Goal: Contribute content: Contribute content

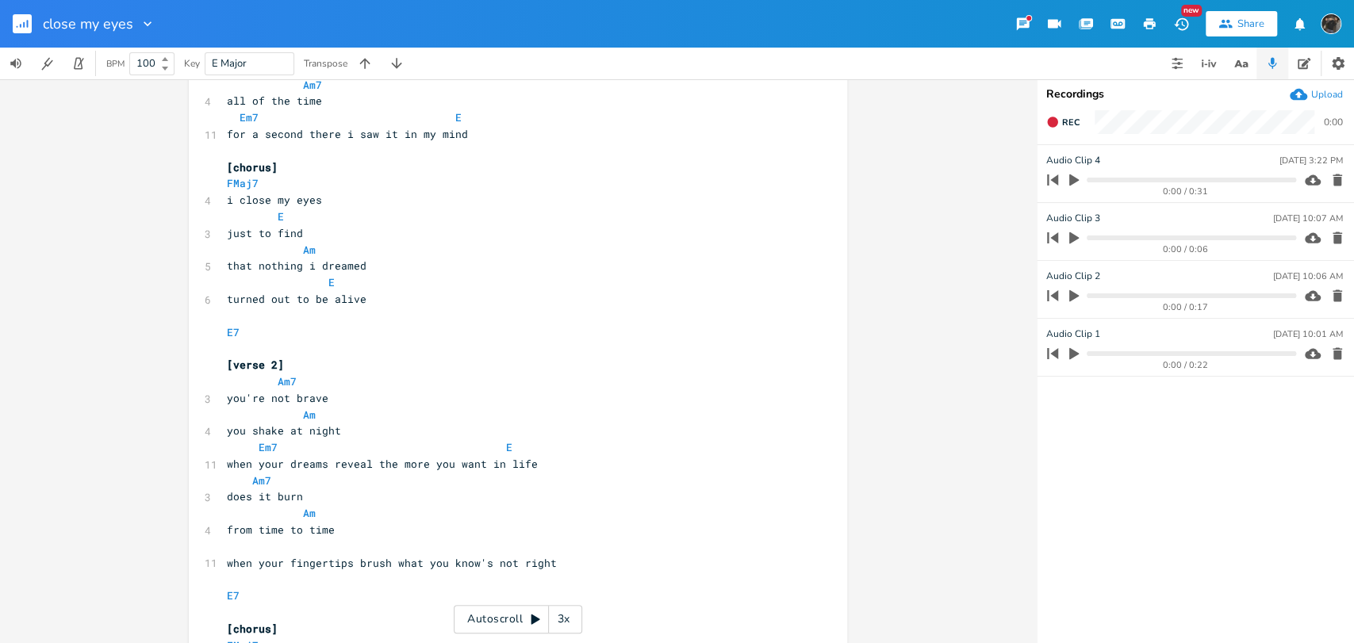
scroll to position [264, 0]
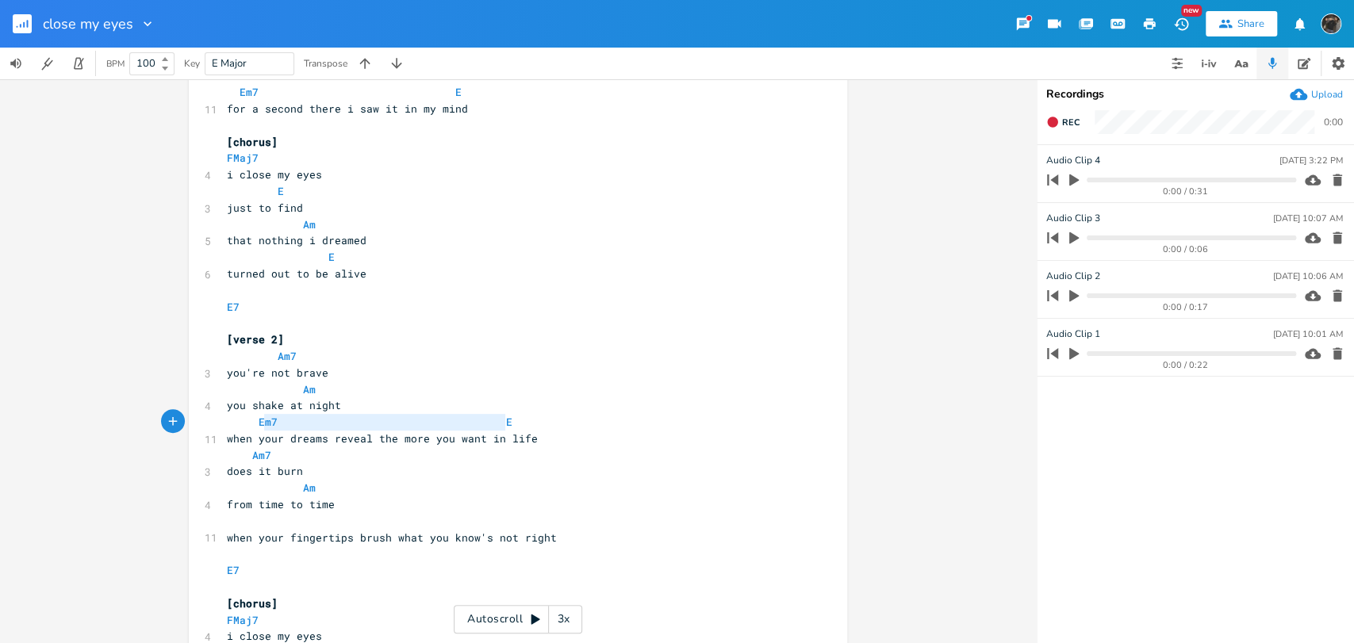
type textarea "Em7 E"
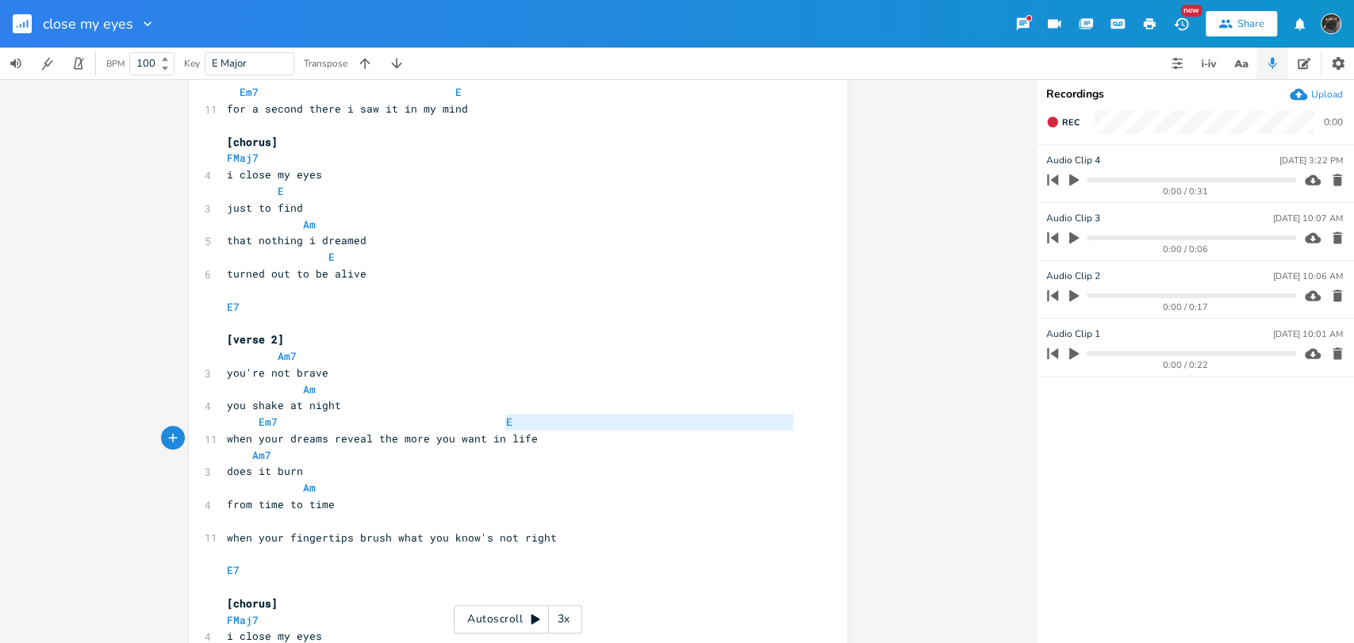
type textarea "Em7 E"
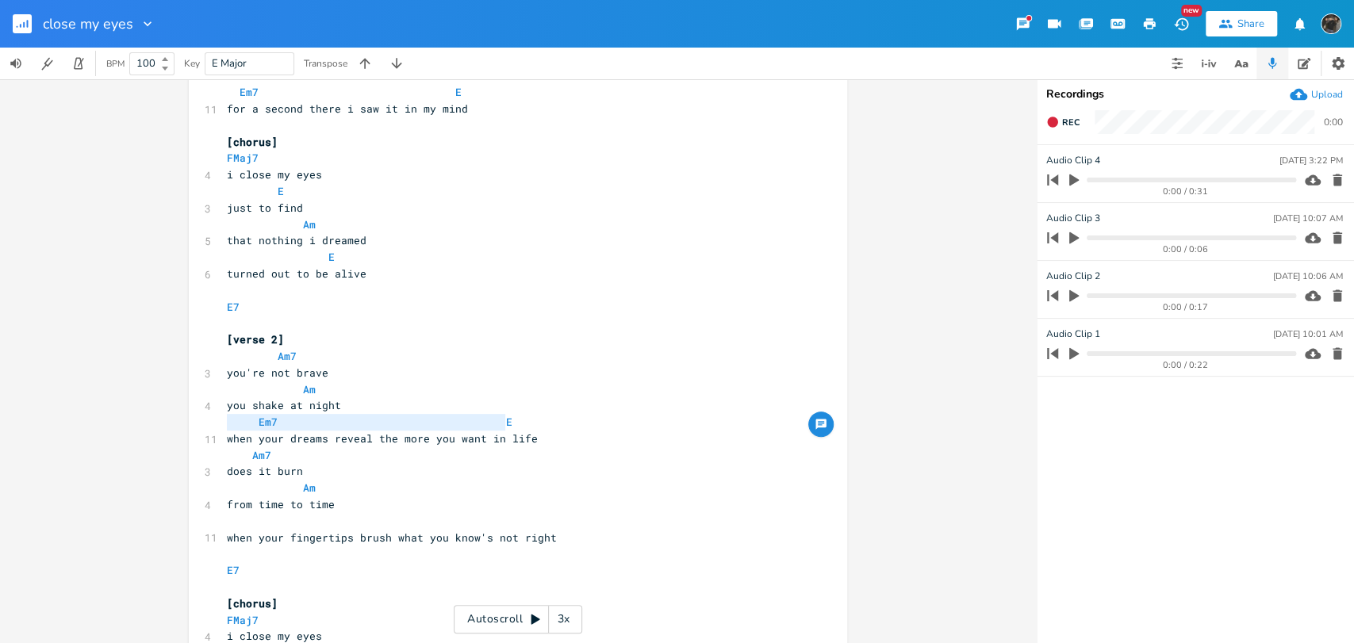
drag, startPoint x: 518, startPoint y: 426, endPoint x: 221, endPoint y: 423, distance: 296.6
click at [224, 423] on pre "Em7 E" at bounding box center [510, 422] width 572 height 17
click at [341, 522] on pre "​" at bounding box center [510, 521] width 572 height 17
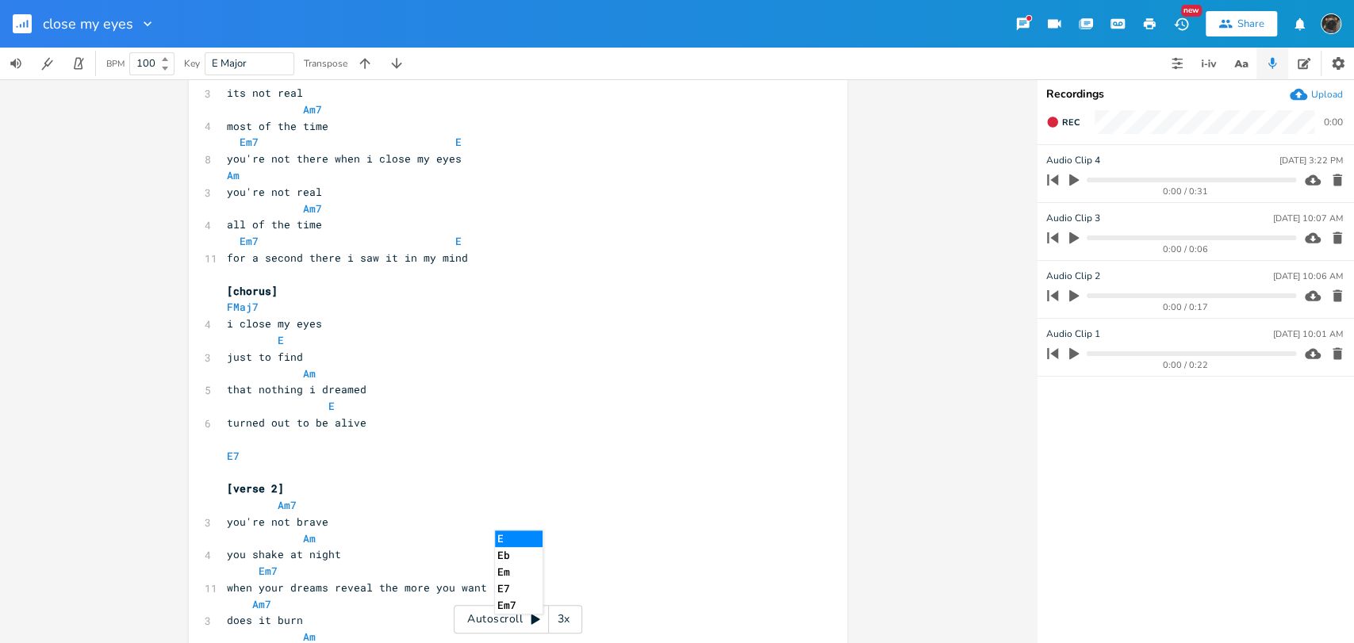
scroll to position [88, 0]
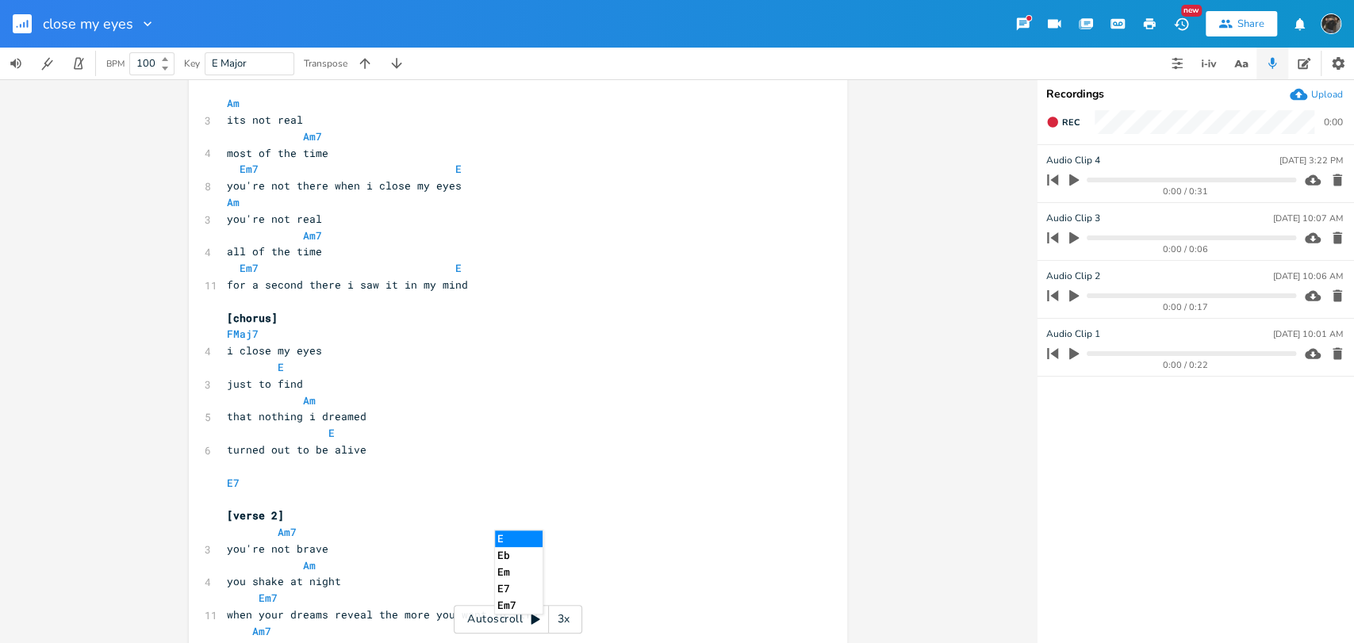
click at [389, 466] on pre "​" at bounding box center [510, 466] width 572 height 17
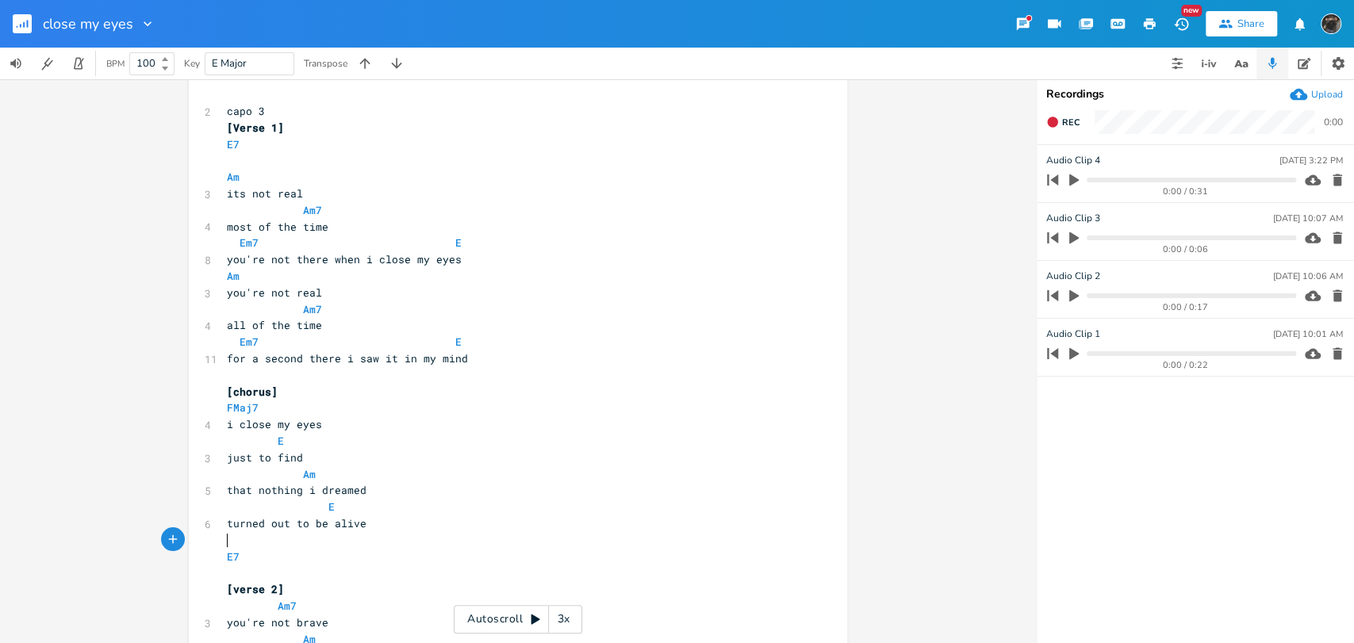
scroll to position [13, 0]
click at [1057, 114] on button "Rec" at bounding box center [1063, 121] width 46 height 25
click at [1057, 114] on button "End" at bounding box center [1063, 121] width 47 height 25
click at [32, 19] on button "button" at bounding box center [29, 24] width 32 height 38
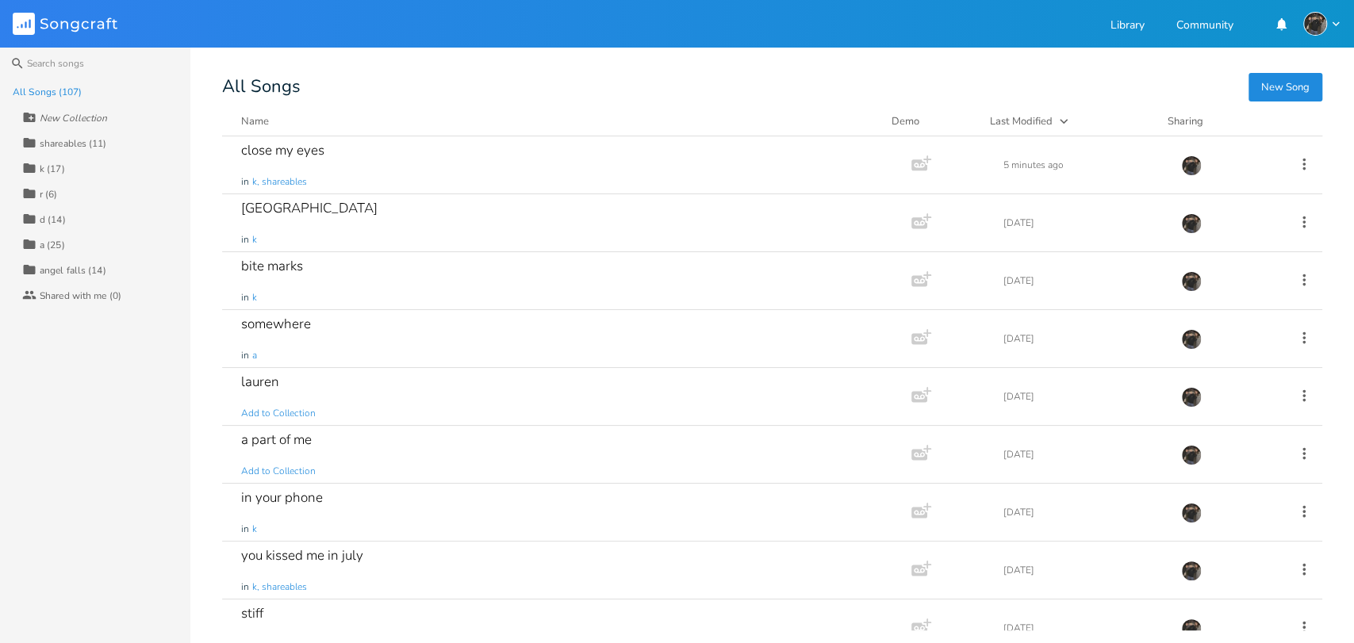
click at [1267, 83] on button "New Song" at bounding box center [1285, 87] width 74 height 29
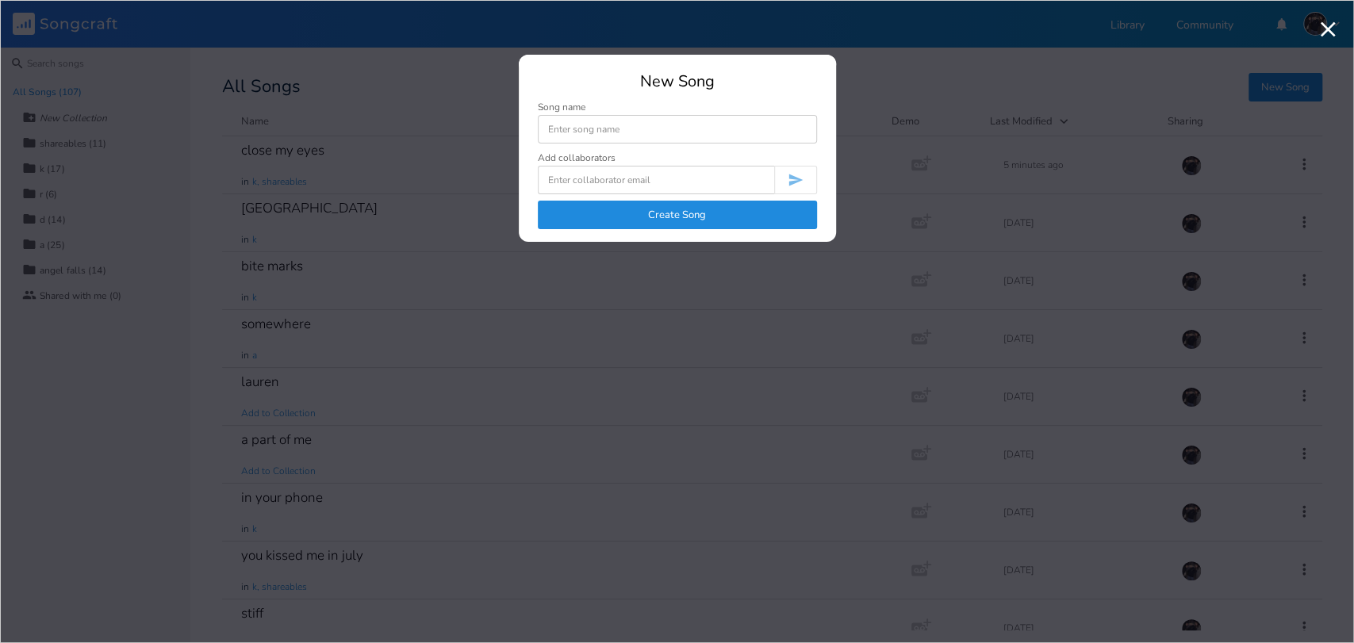
click at [779, 206] on button "Create Song" at bounding box center [677, 215] width 279 height 29
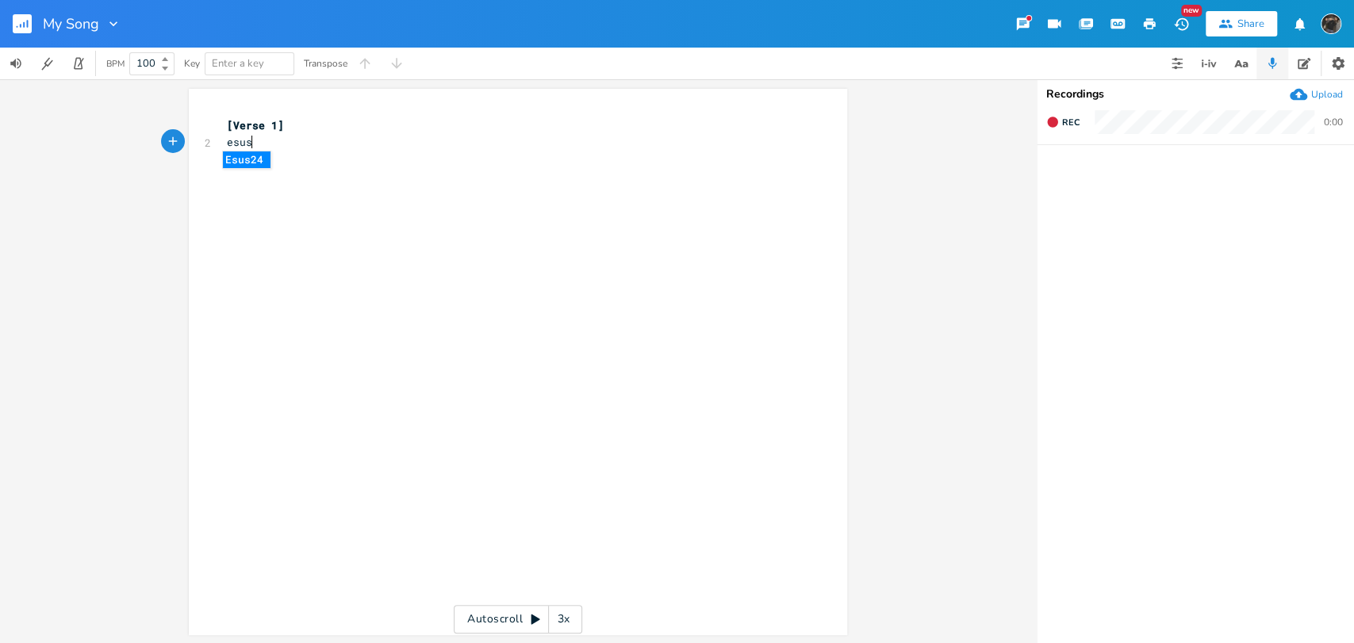
scroll to position [0, 26]
type textarea "esus4"
click at [331, 147] on pre "esus4" at bounding box center [510, 142] width 572 height 17
drag, startPoint x: 270, startPoint y: 150, endPoint x: 205, endPoint y: 148, distance: 65.8
click at [224, 148] on div "2 esus4" at bounding box center [510, 142] width 572 height 17
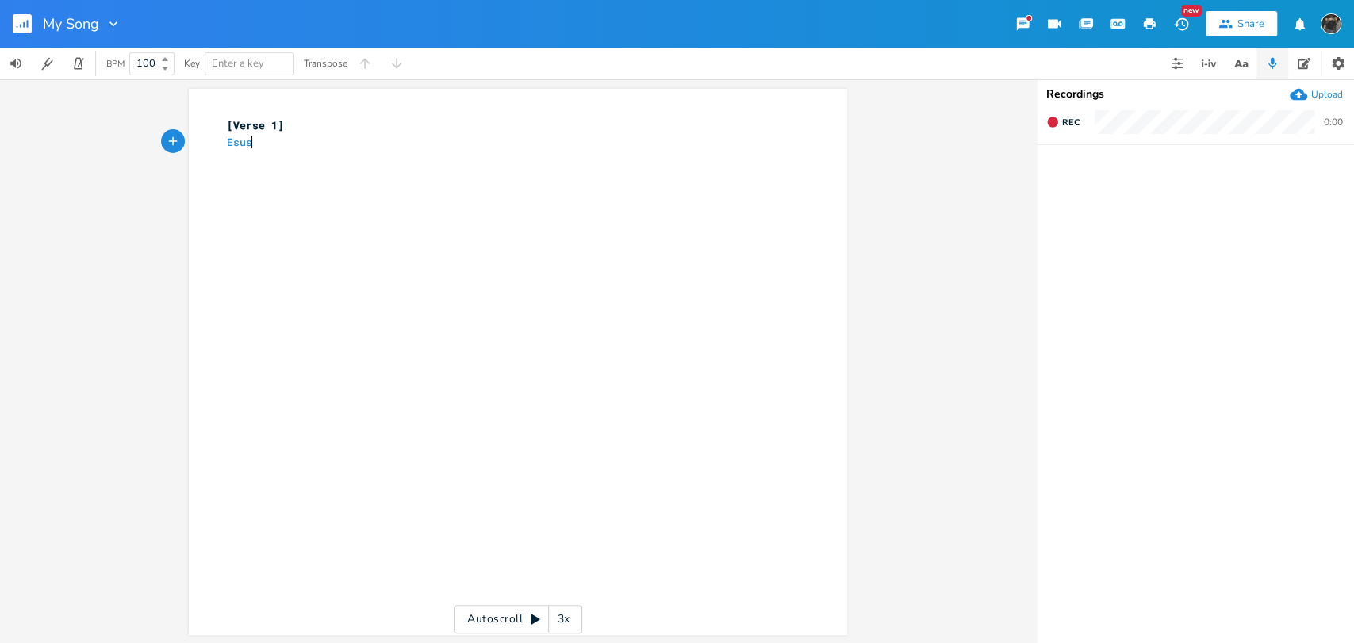
type textarea "Esus4"
click at [1176, 50] on button "button" at bounding box center [1177, 64] width 32 height 32
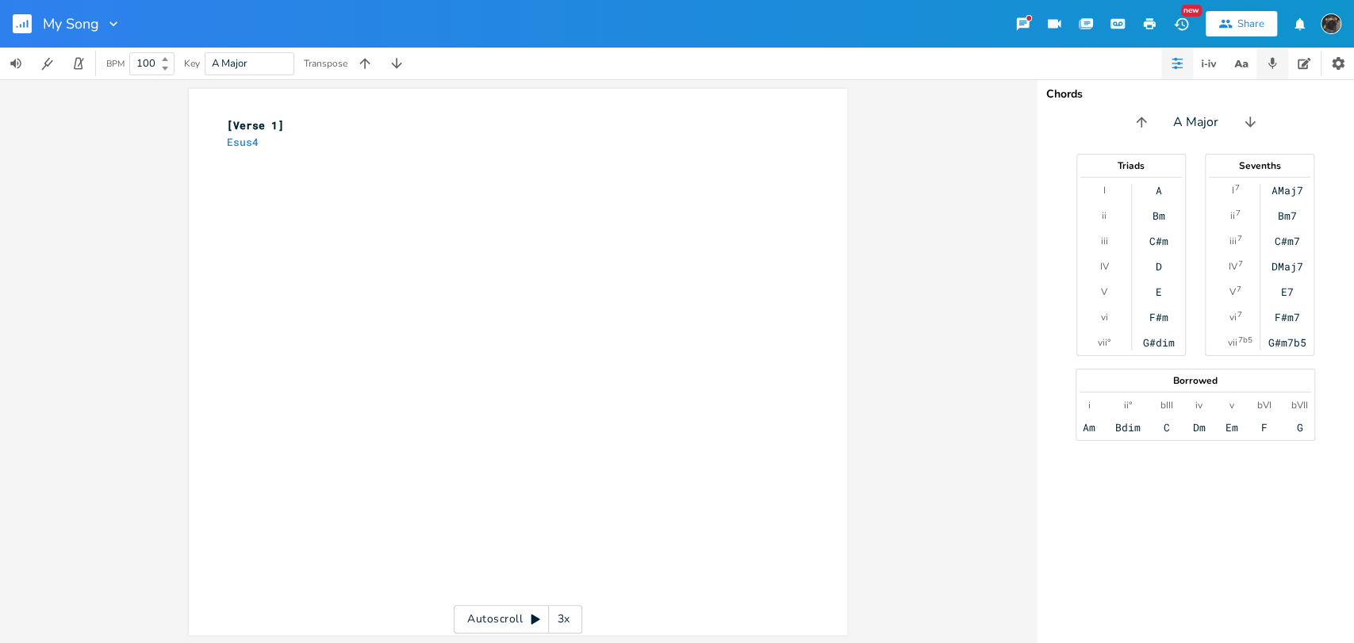
click at [1269, 51] on button "button" at bounding box center [1272, 64] width 32 height 32
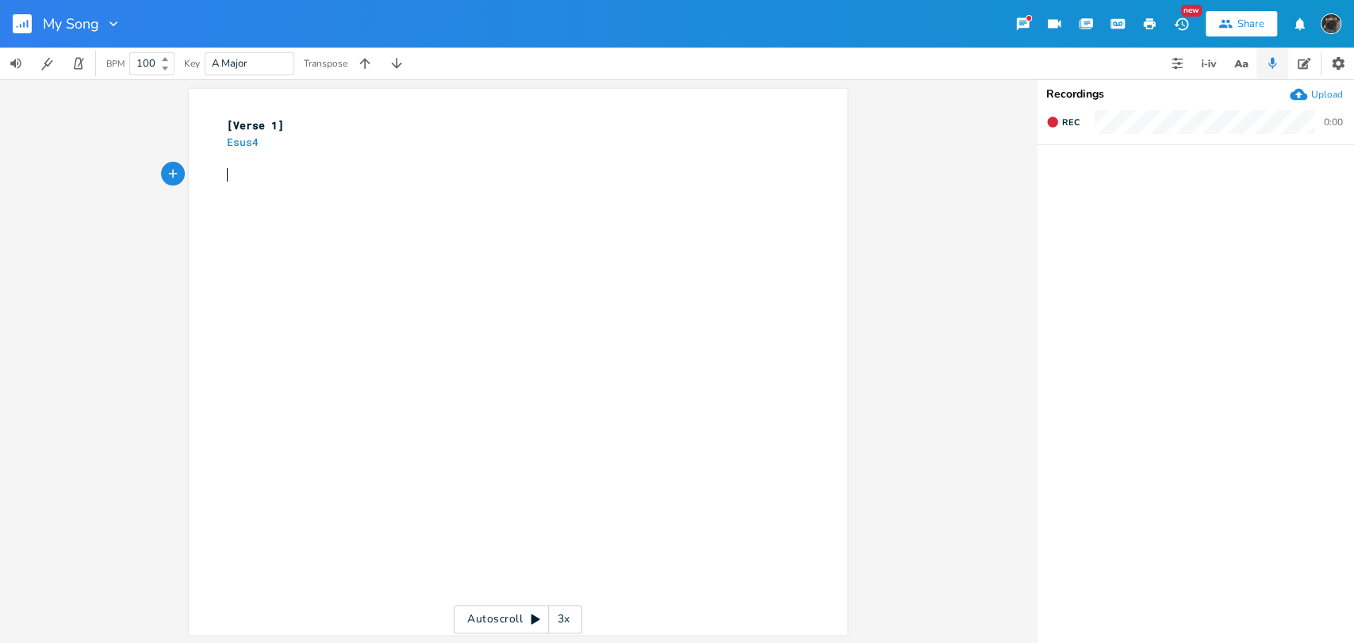
click at [498, 170] on pre "​" at bounding box center [510, 175] width 572 height 17
type textarea "i know its wrong"
type textarea "being here again"
type textarea "E"
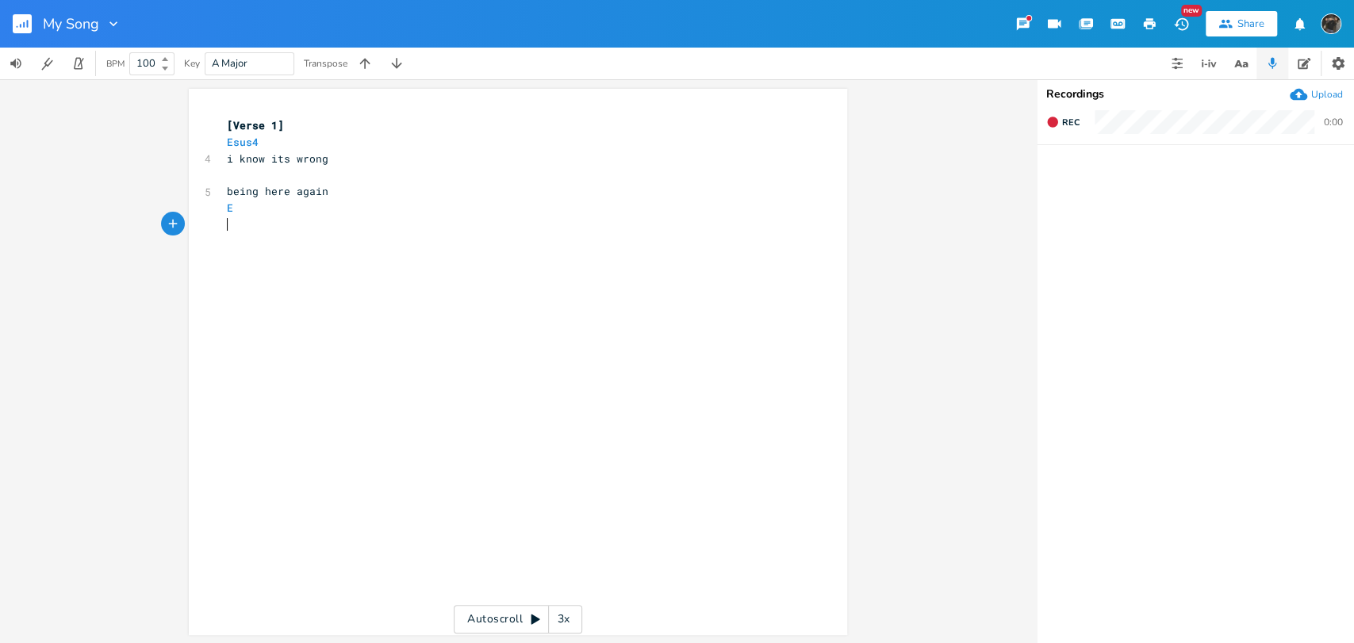
type textarea "ot"
type textarea "its just been so long"
type textarea "i don't wanna need men"
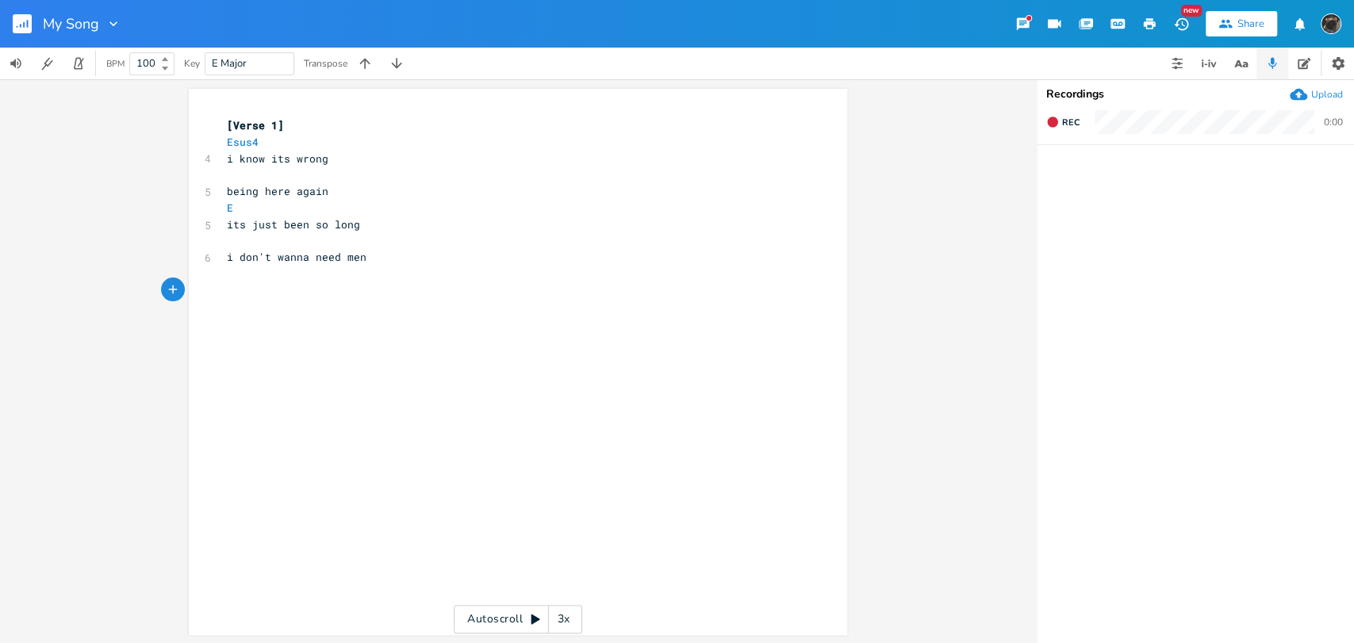
type textarea "i"
type textarea "but im so o"
type textarea "done"
type textarea "with just playin pretend"
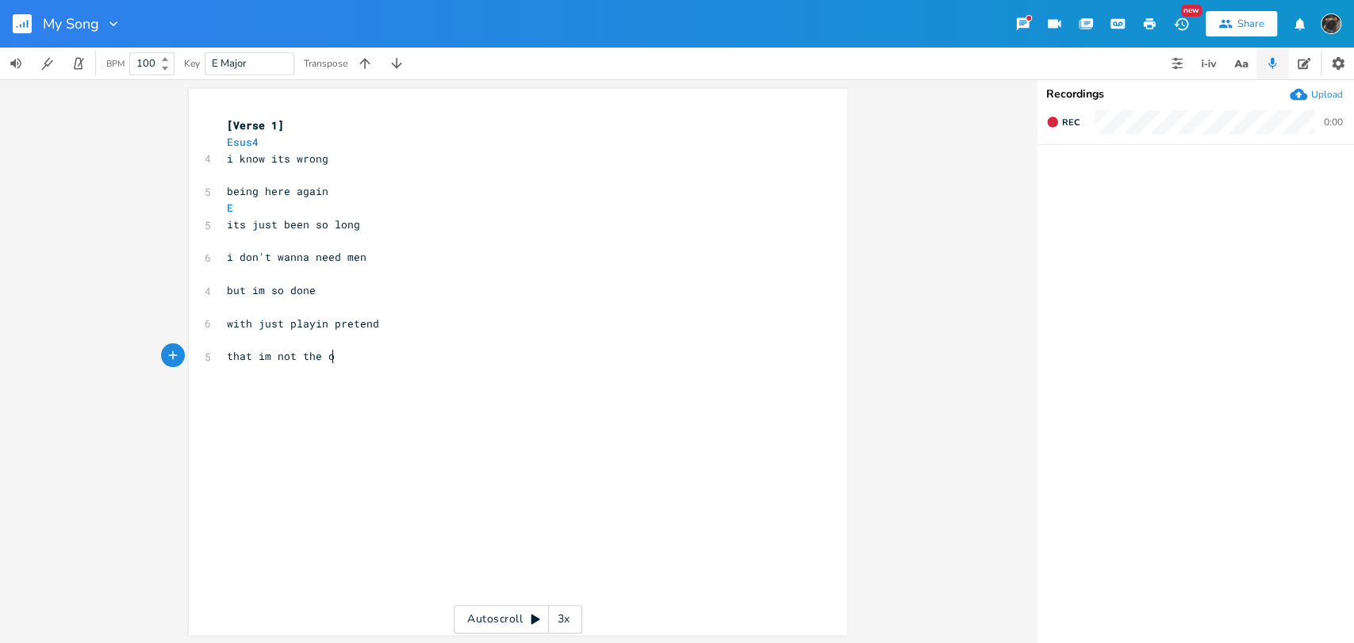
type textarea "that im not the one"
type textarea "they"
type textarea ";re"
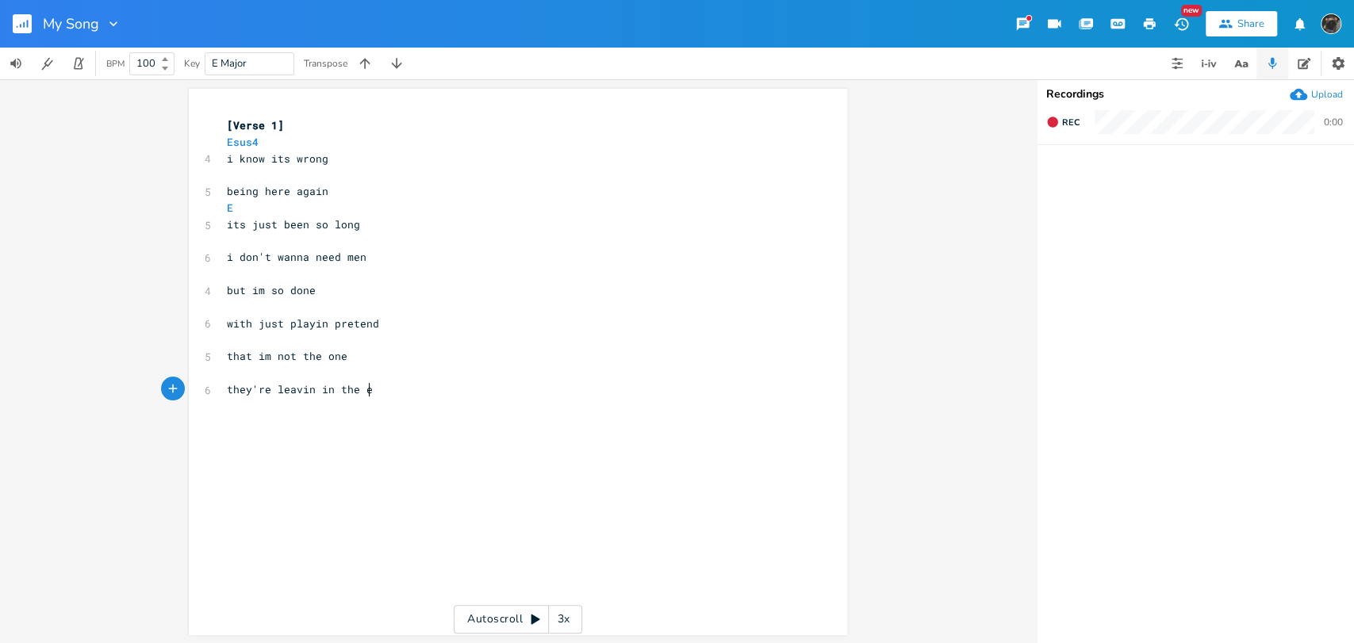
type textarea "'re leavin in the end"
click at [237, 281] on pre "​" at bounding box center [510, 274] width 572 height 17
type textarea "Esus4"
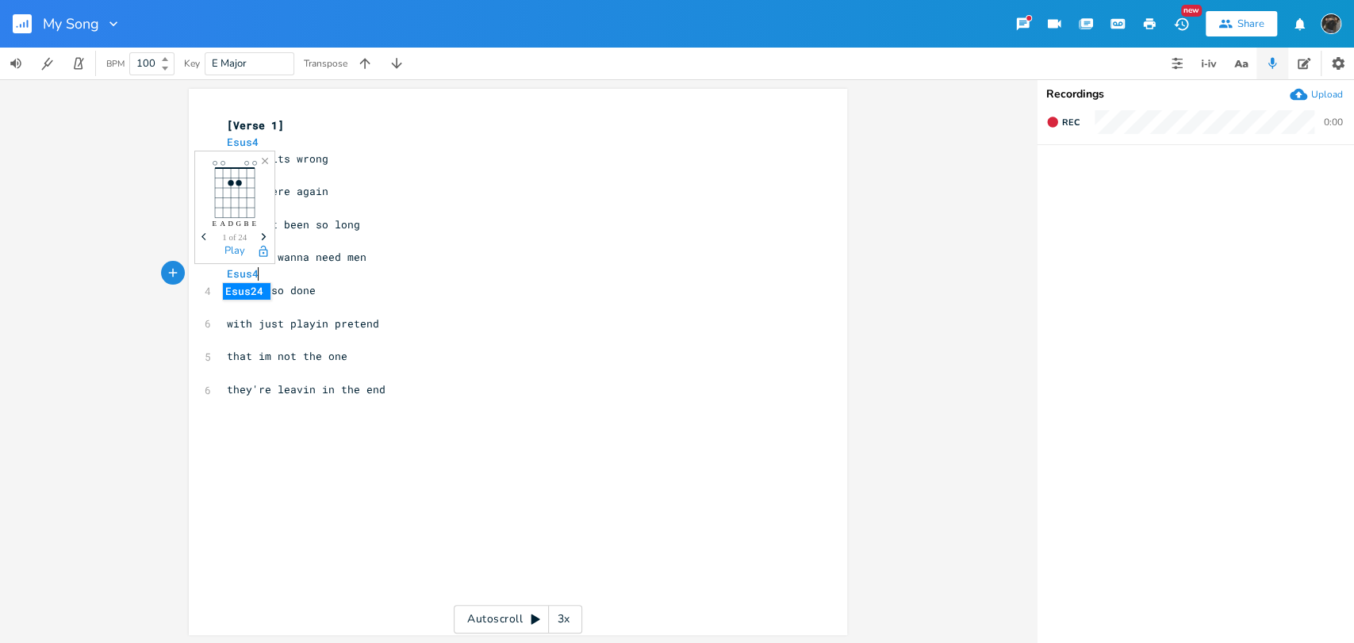
scroll to position [0, 27]
click at [272, 338] on pre "​" at bounding box center [510, 339] width 572 height 17
type textarea "E"
click at [415, 421] on div "x [Verse 1] Esus4 4 i know its wrong ​ 5 being here again E 5 its just been so …" at bounding box center [530, 377] width 612 height 526
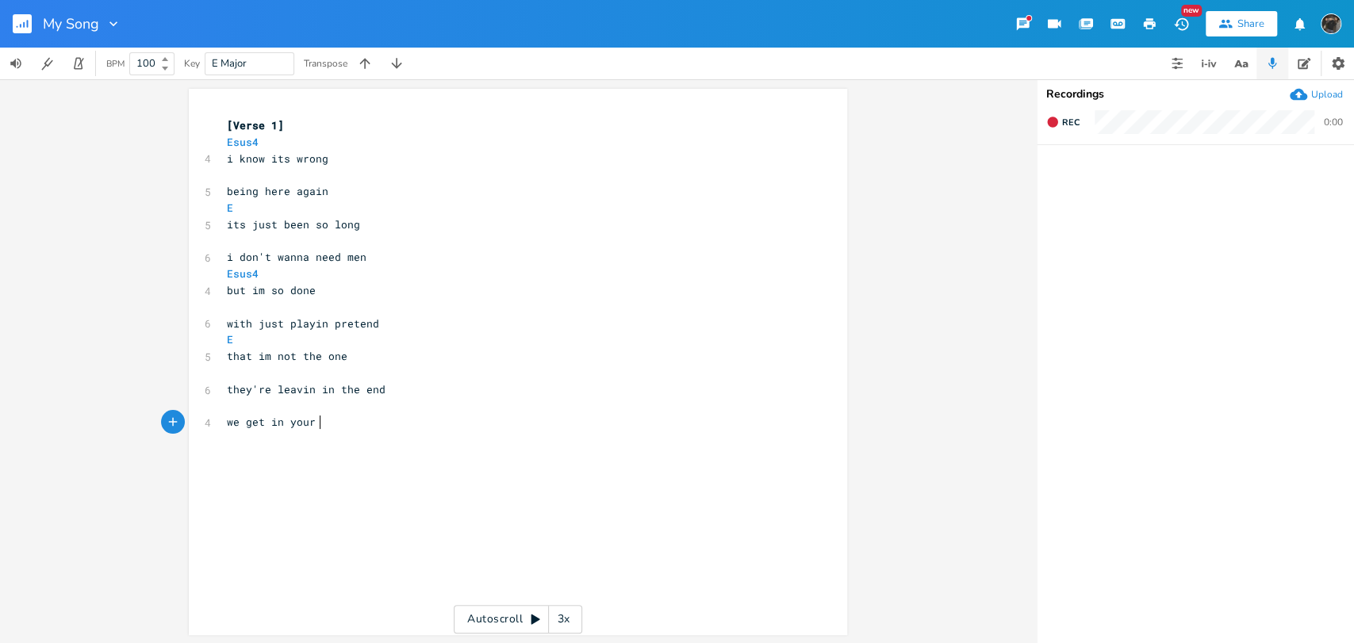
scroll to position [0, 69]
type textarea "we get in your car"
type textarea "to go and catch the show"
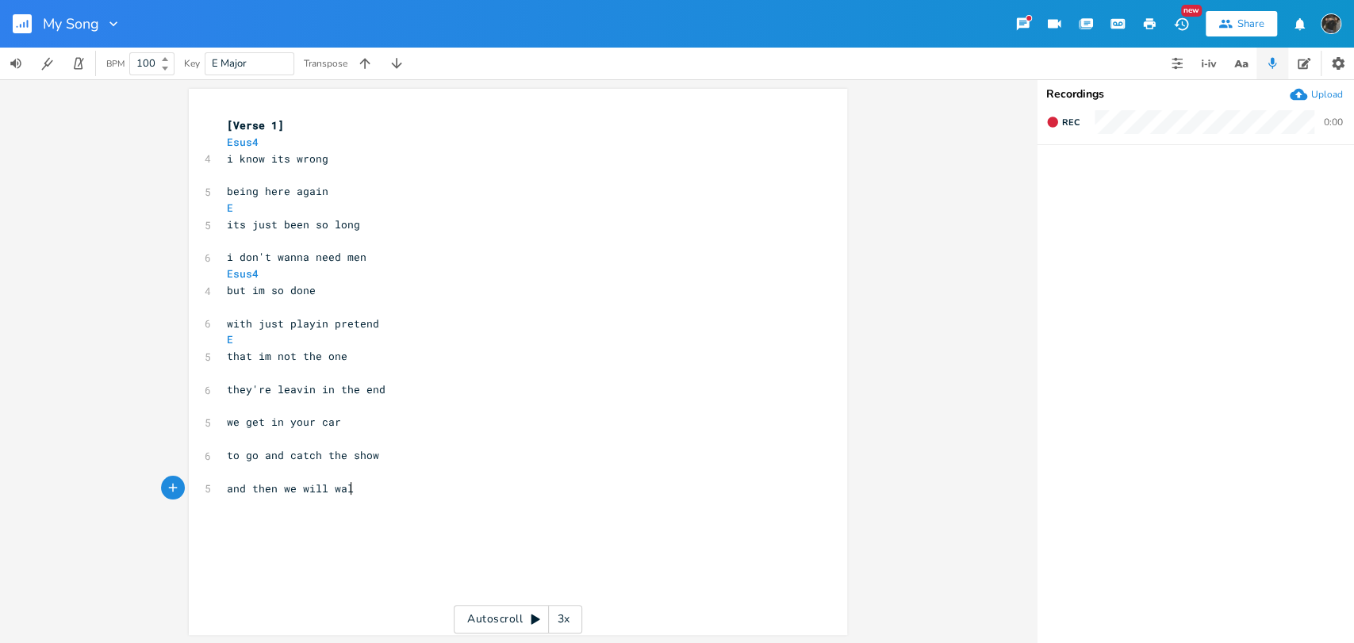
type textarea "and then we will walk"
type textarea "on top of the thin snow"
click at [1163, 71] on button "button" at bounding box center [1177, 64] width 32 height 32
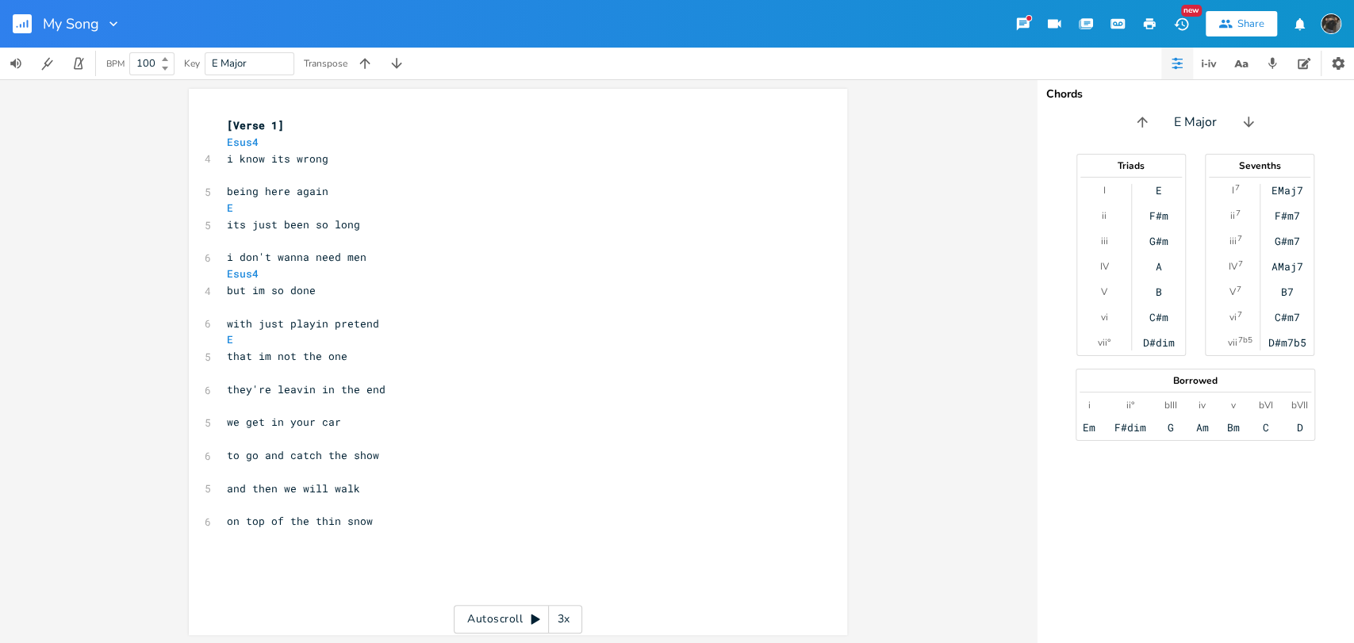
click at [377, 439] on pre "​" at bounding box center [510, 439] width 572 height 17
type textarea "A"
click at [338, 402] on pre "​" at bounding box center [510, 406] width 572 height 17
type textarea "A"
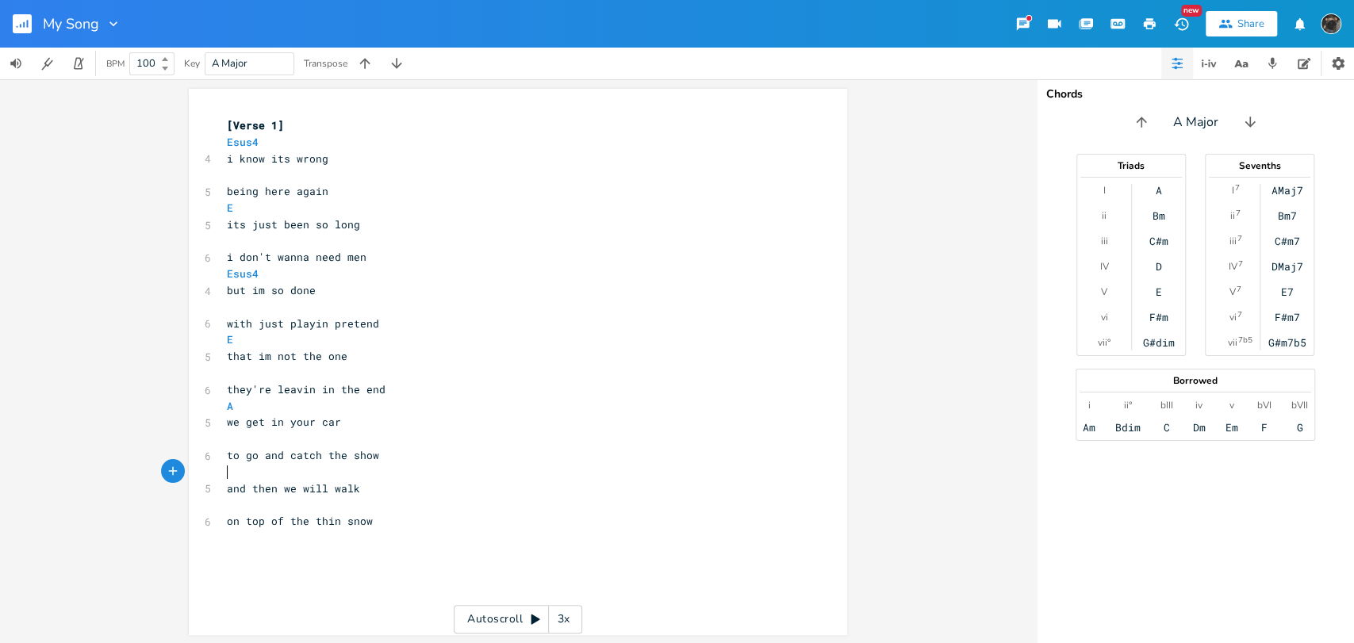
click at [335, 479] on pre "​" at bounding box center [510, 472] width 572 height 17
type textarea "Dsus3=2"
type textarea "2"
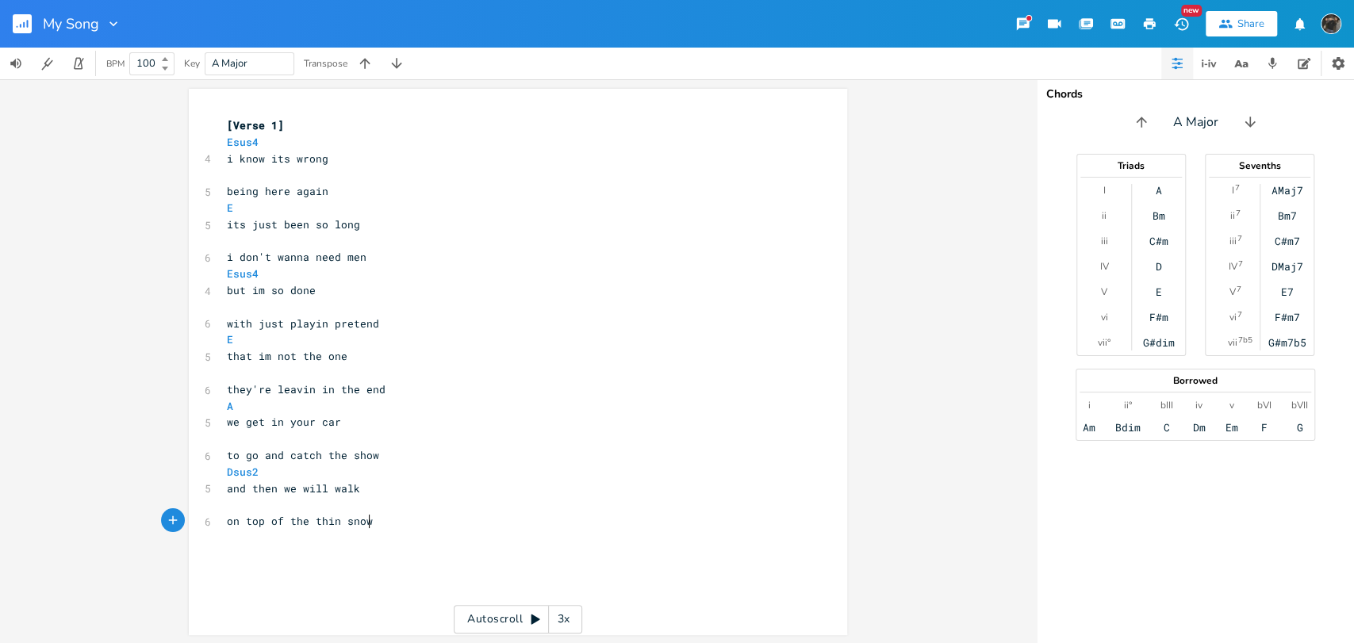
click at [488, 541] on div "x [Verse 1] Esus4 4 i know its wrong ​ 5 being here again E 5 its just been so …" at bounding box center [530, 377] width 612 height 526
click at [1262, 65] on button "button" at bounding box center [1272, 64] width 32 height 32
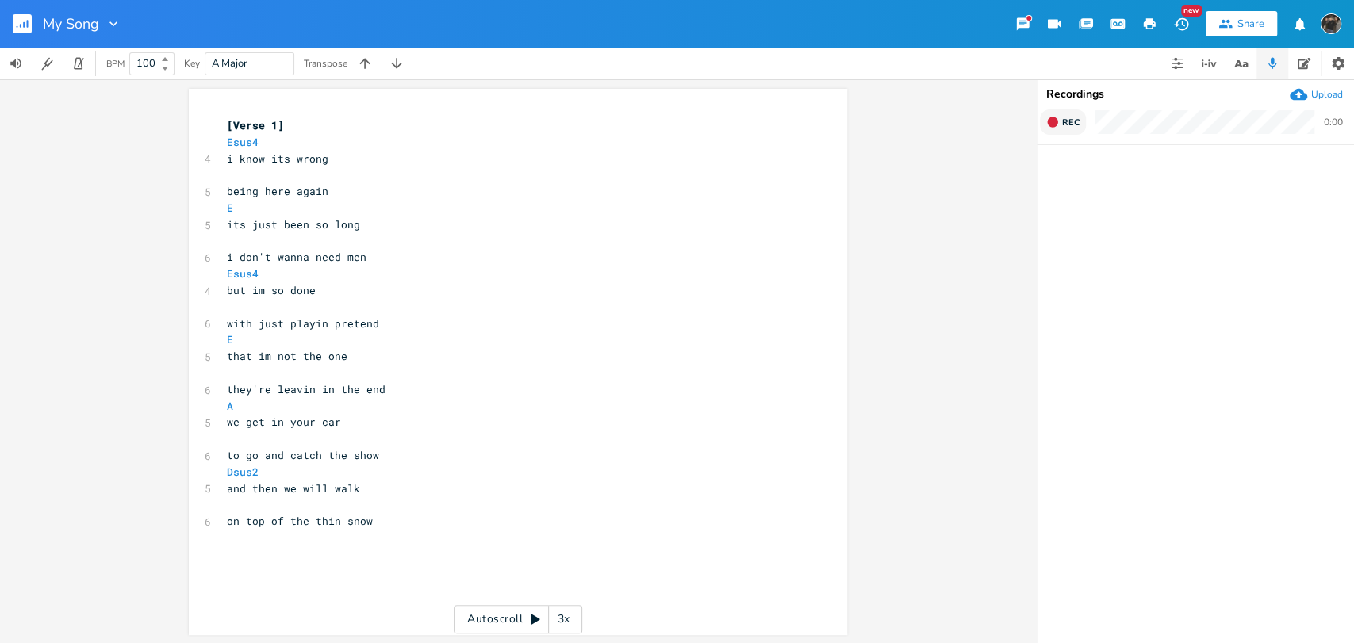
click at [1069, 117] on span "Rec" at bounding box center [1070, 123] width 17 height 12
click at [1066, 119] on span "End" at bounding box center [1071, 123] width 18 height 12
click at [424, 391] on pre "they're leavin in the end" at bounding box center [510, 389] width 572 height 17
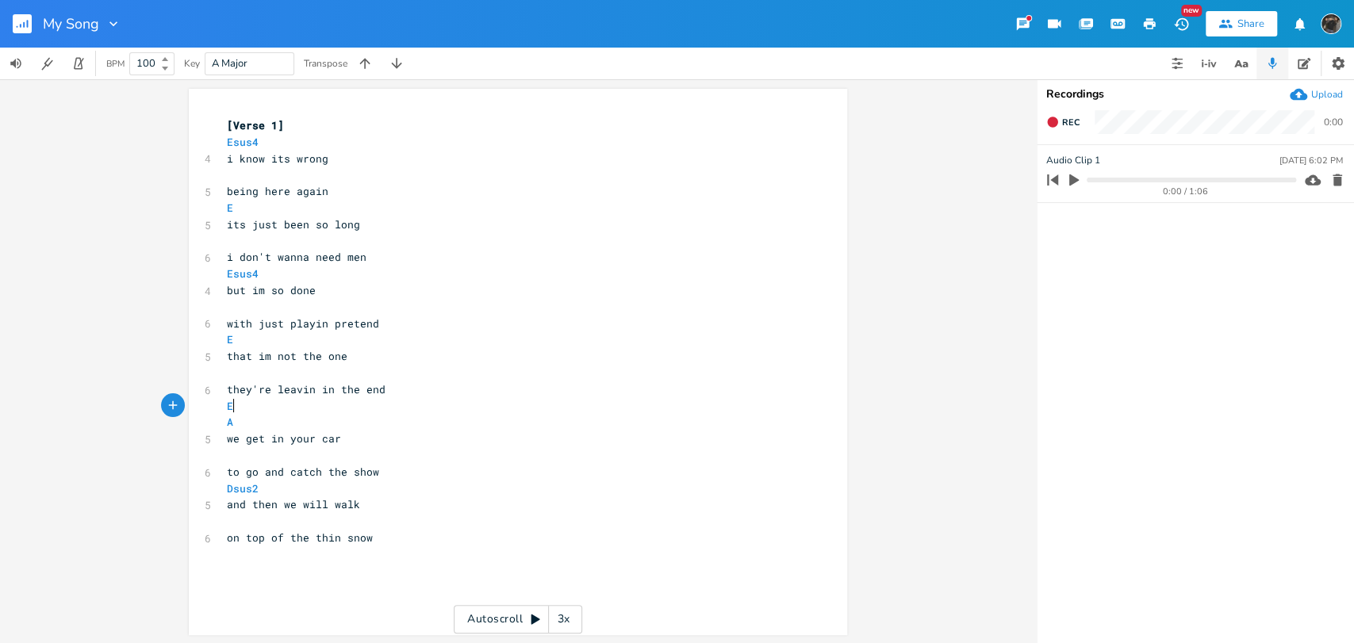
scroll to position [0, 5]
type textarea "Esus4 E"
click at [424, 391] on pre "they're leavin in the end" at bounding box center [510, 389] width 572 height 17
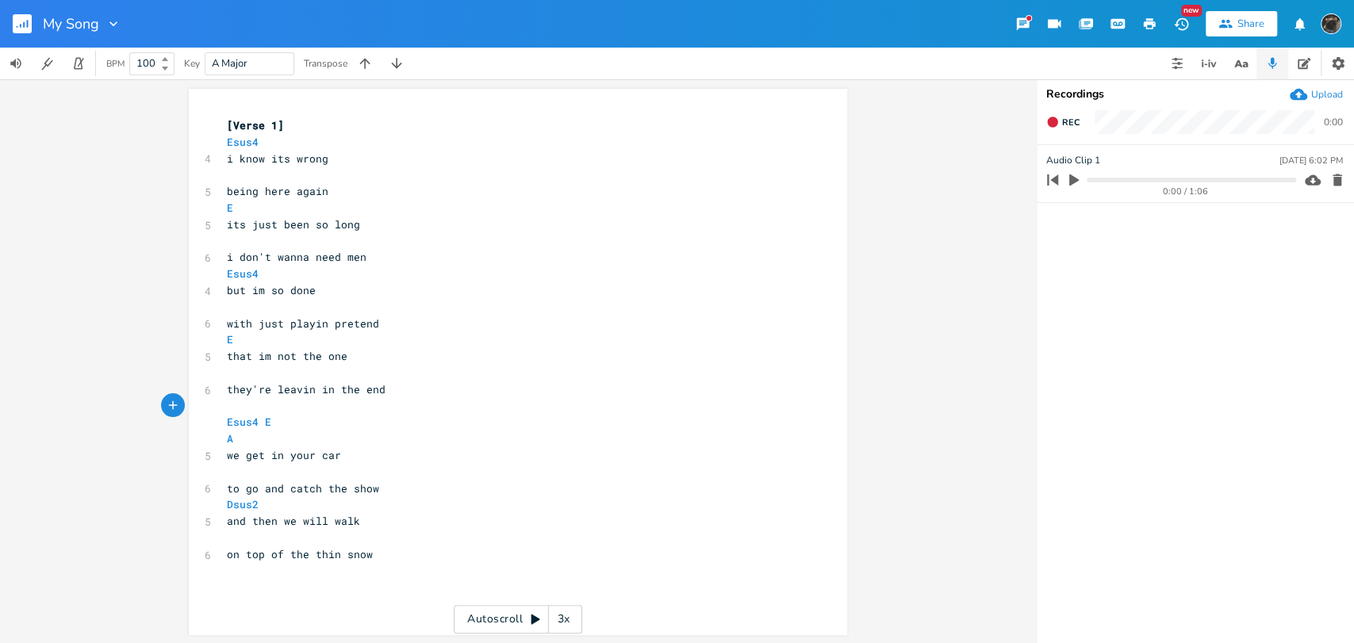
click at [427, 422] on pre "Esus4 E" at bounding box center [510, 422] width 572 height 17
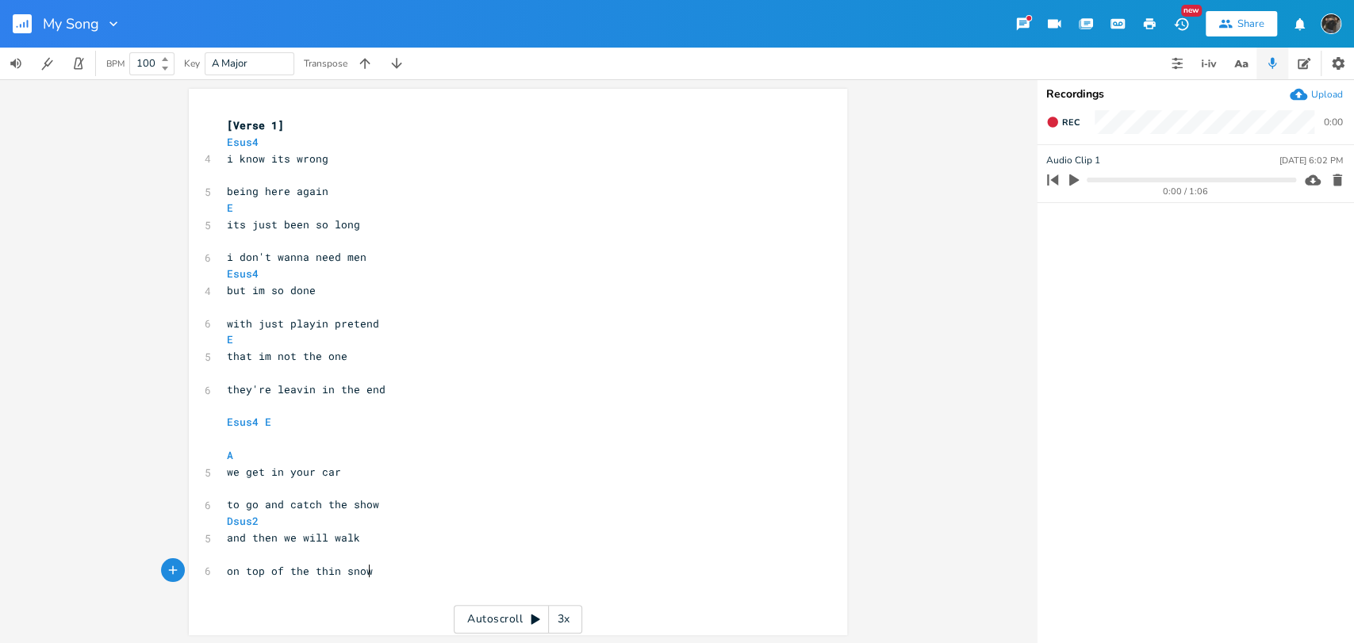
click at [364, 604] on div "x [Verse 1] Esus4 4 i know its wrong ​ 5 being here again E 5 its just been so …" at bounding box center [530, 377] width 612 height 526
type textarea "and then"
type textarea "then you'll go away"
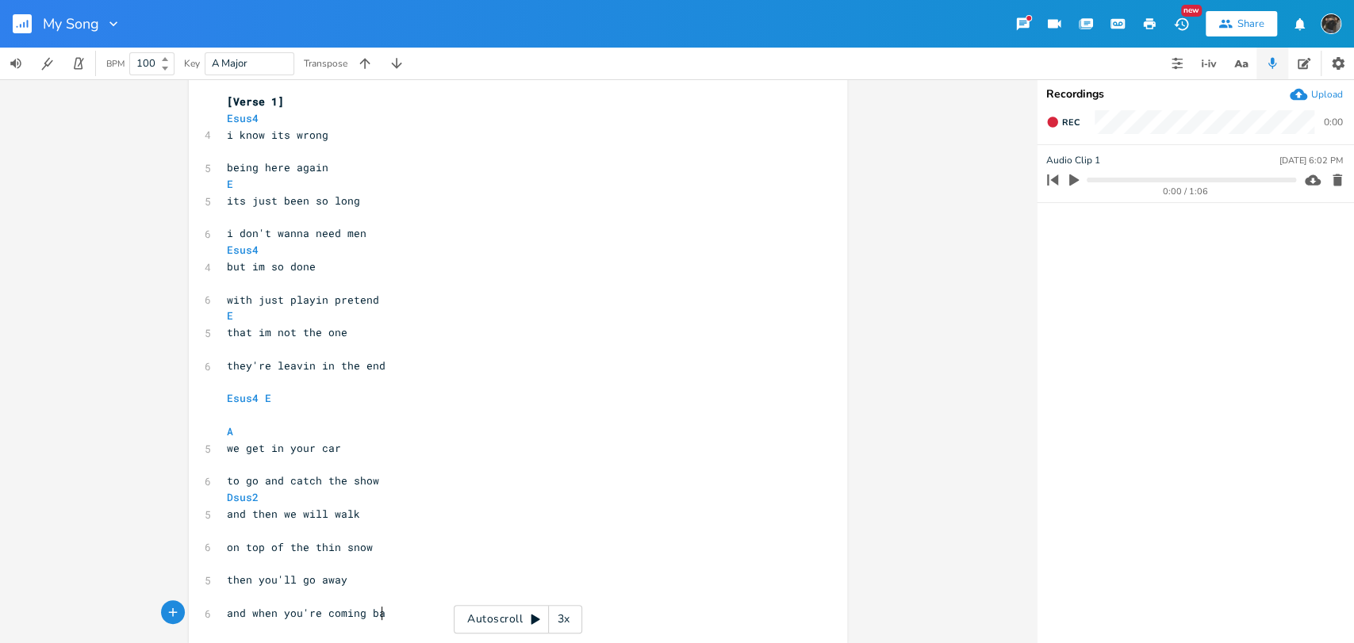
type textarea "and when you're coming back"
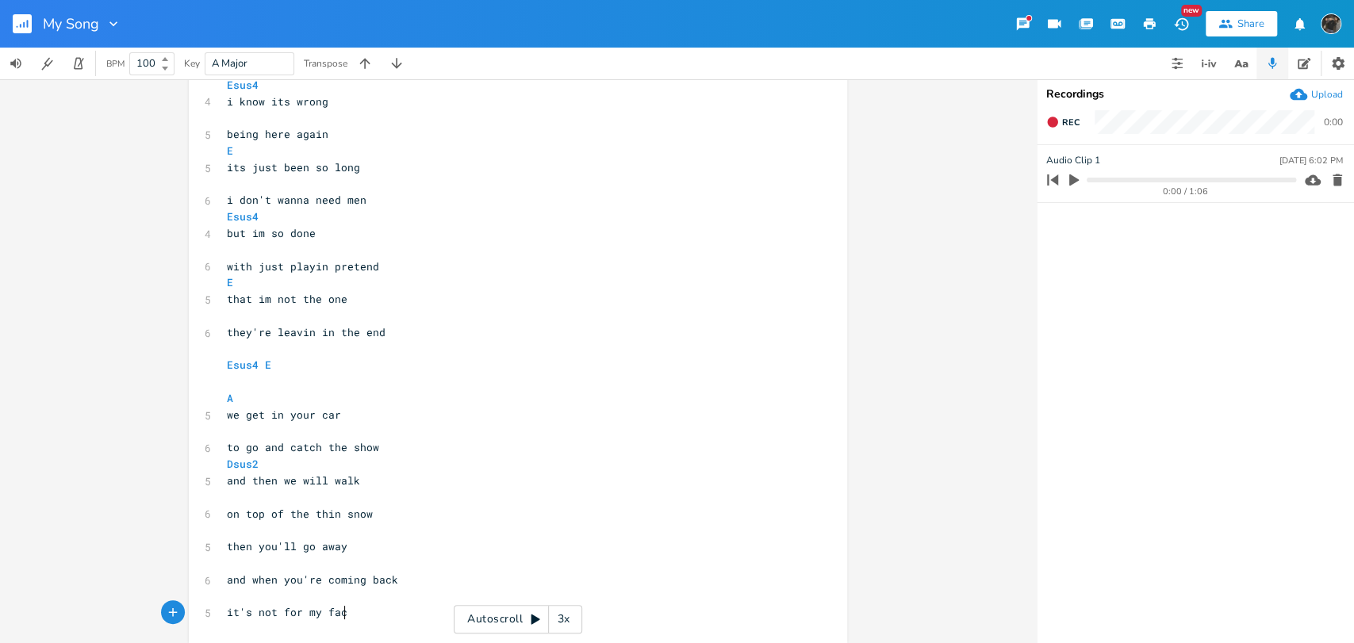
type textarea "it's not for my face"
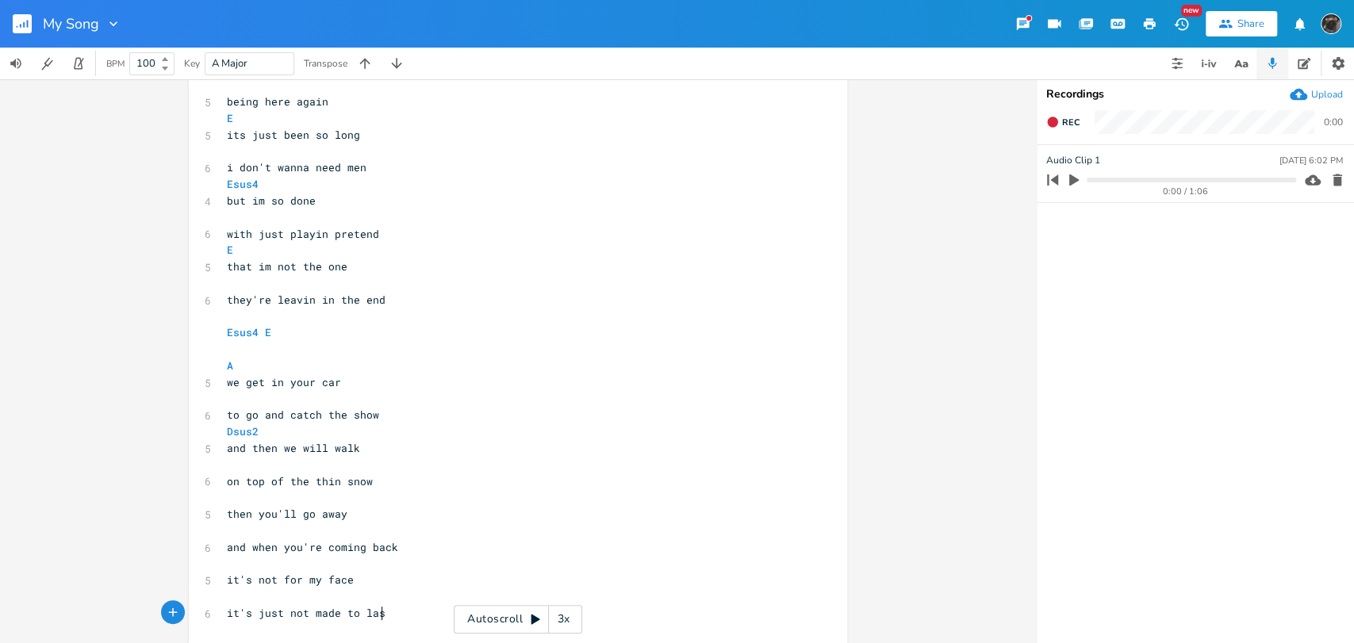
type textarea "it's just not made to last"
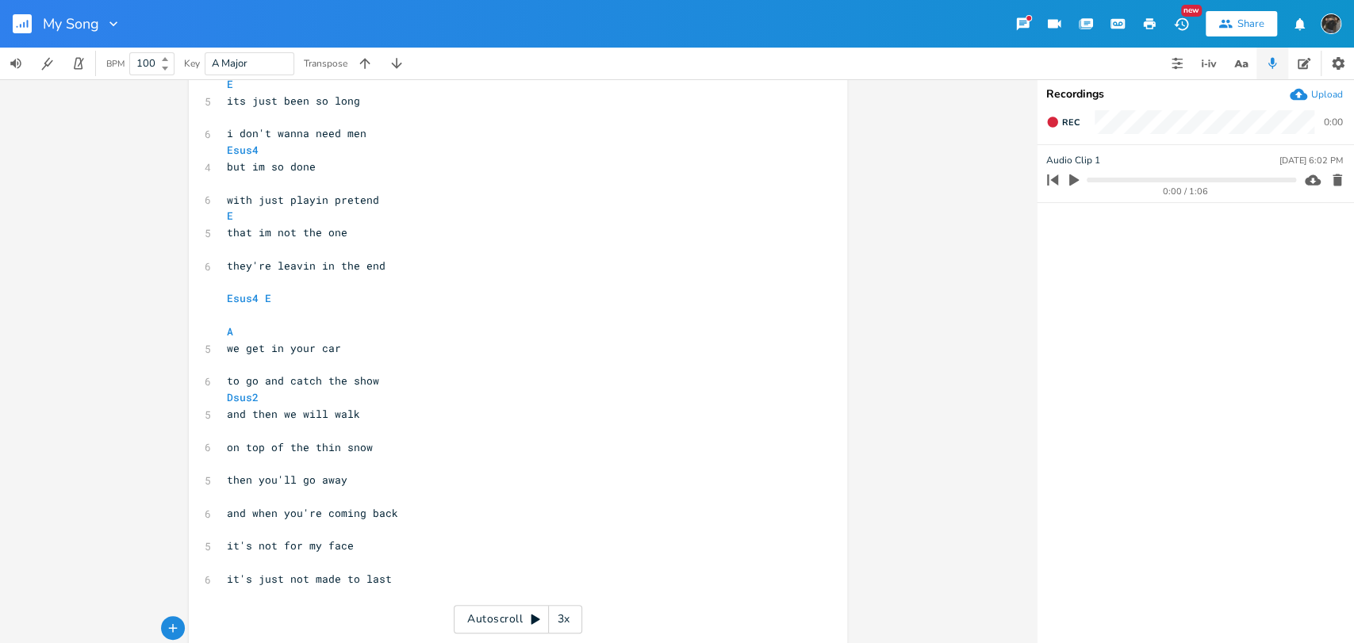
scroll to position [127, 0]
type textarea "you're outside th"
type textarea "e bar"
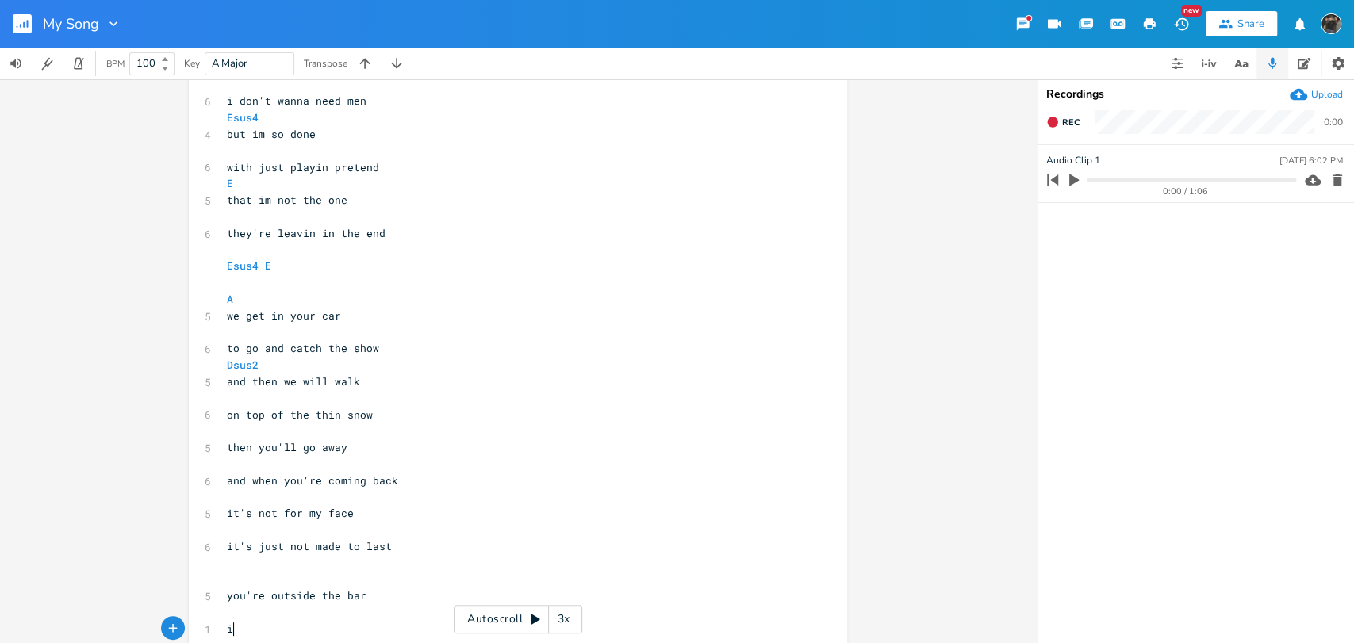
scroll to position [159, 0]
type textarea "i dont know wh"
type textarea "it'"
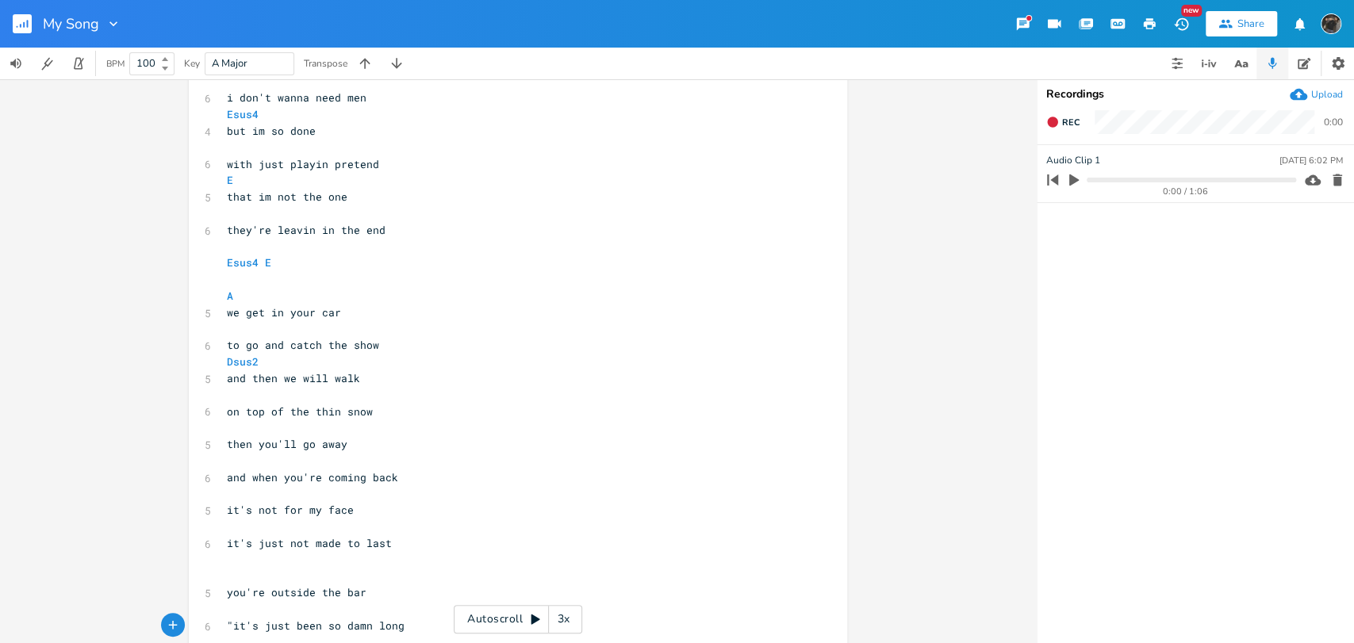
type textarea ""it's just been so damn long""
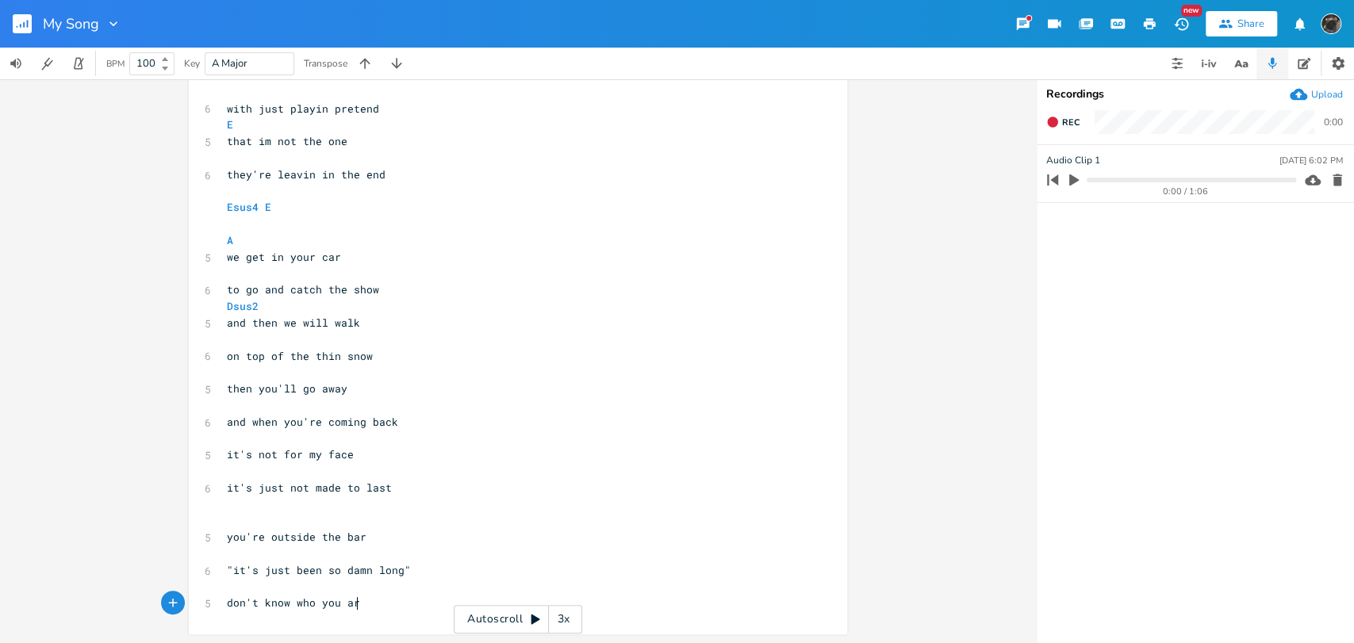
scroll to position [0, 113]
type textarea "don't know who you are"
